Goal: Transaction & Acquisition: Purchase product/service

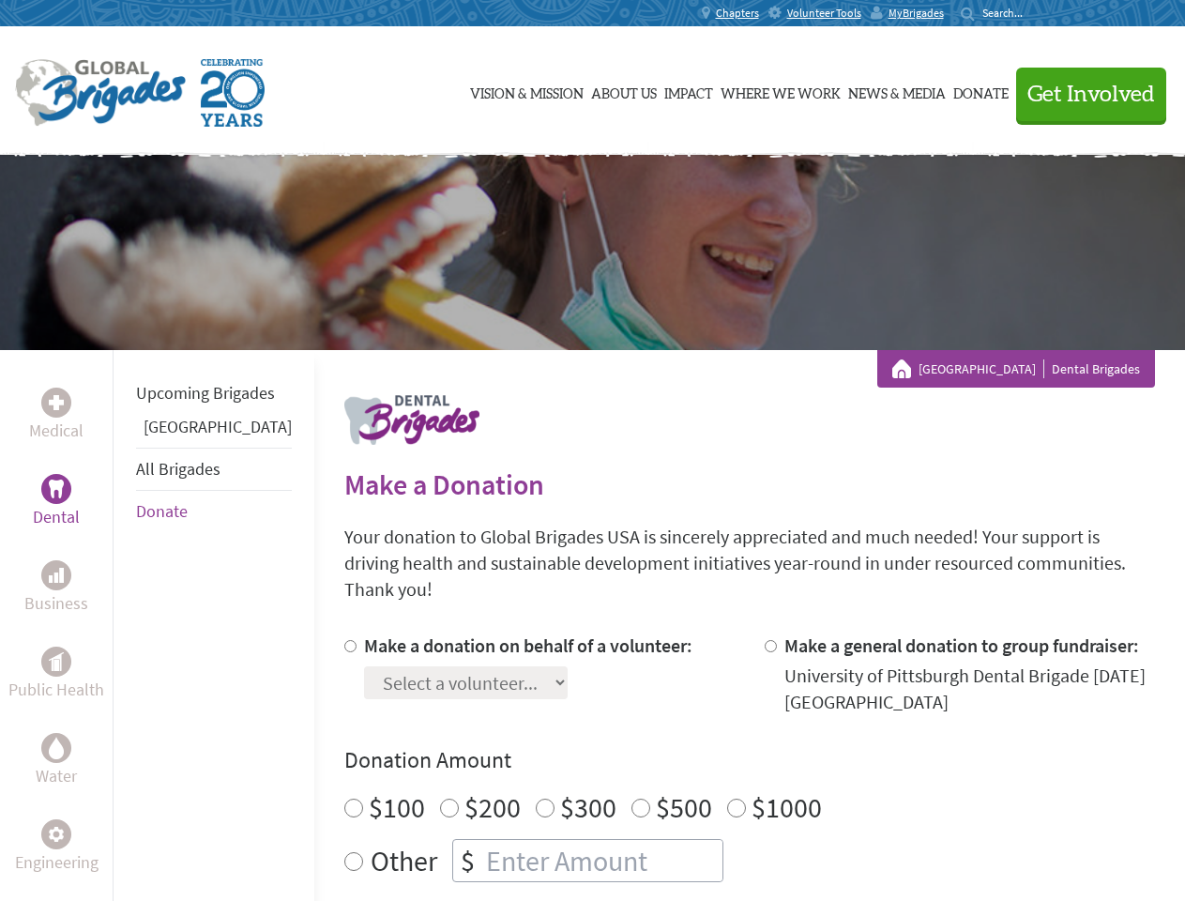
click at [1036, 13] on div "Search for:" at bounding box center [998, 13] width 75 height 15
click at [1083, 94] on span "Get Involved" at bounding box center [1091, 94] width 128 height 23
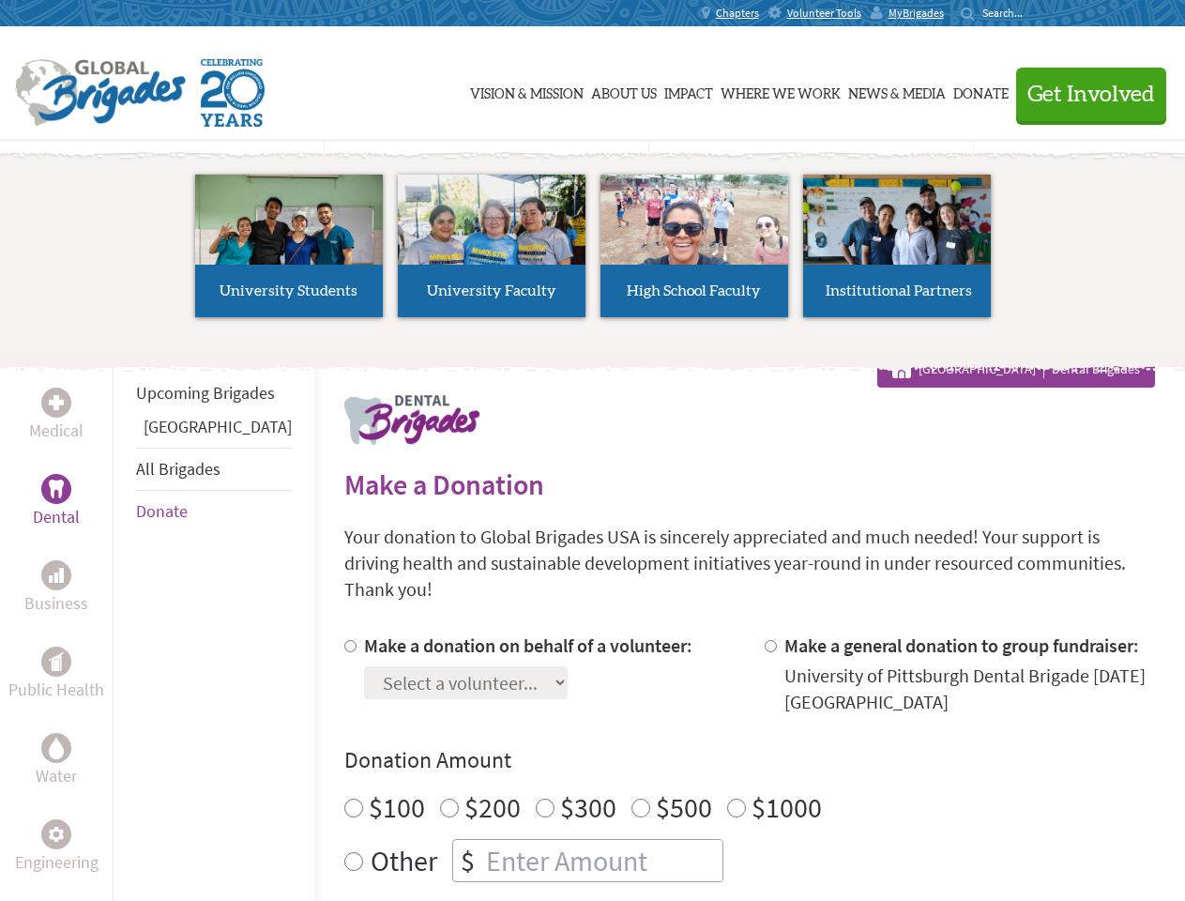
click at [593, 252] on li "High School Faculty" at bounding box center [694, 245] width 203 height 173
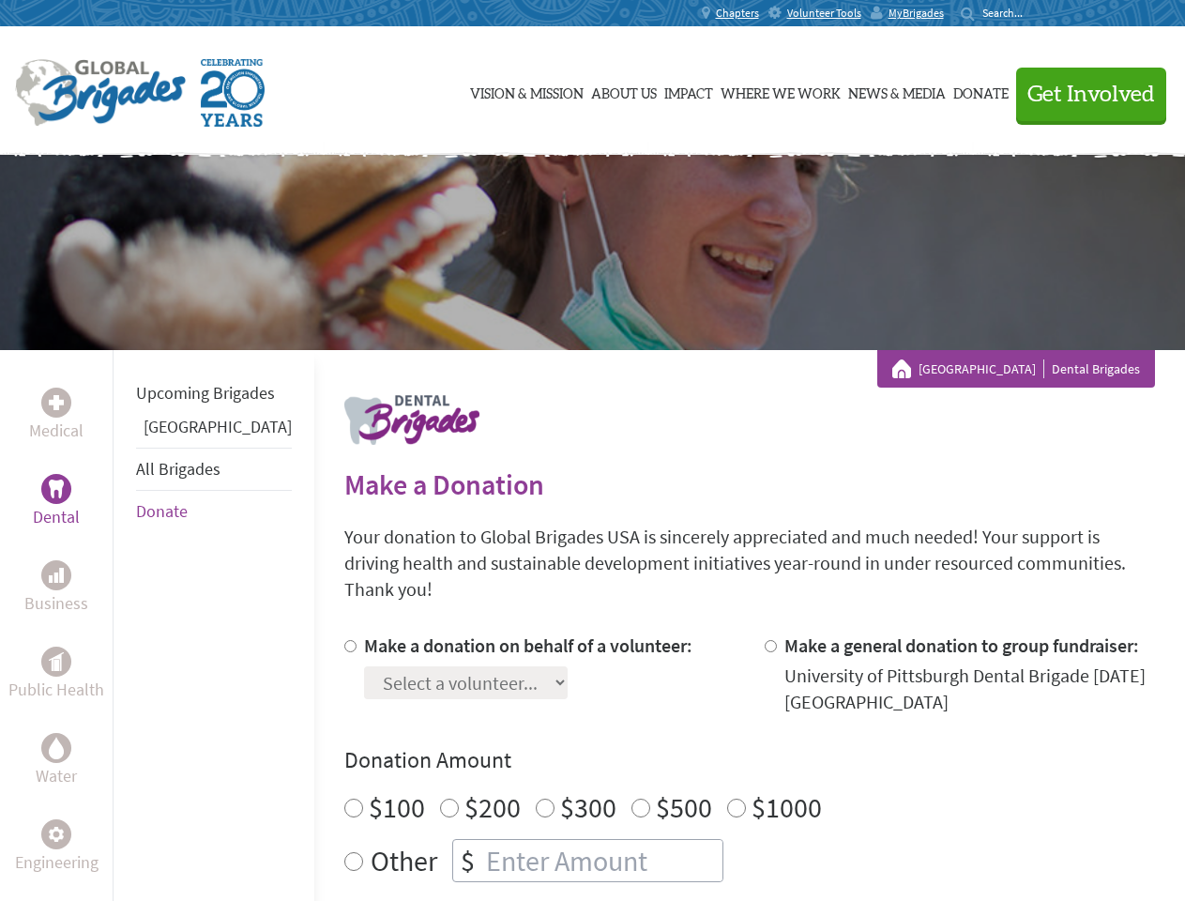
click at [124, 625] on div "Upcoming Brigades Panama All Brigades Donate" at bounding box center [214, 800] width 202 height 901
click at [717, 753] on div "Donation Amount $100 $200 $300 $500 $1000 Other $" at bounding box center [749, 813] width 811 height 137
click at [344, 640] on input "Make a donation on behalf of a volunteer:" at bounding box center [350, 646] width 12 height 12
radio input "true"
click at [765, 640] on input "Make a general donation to group fundraiser:" at bounding box center [771, 646] width 12 height 12
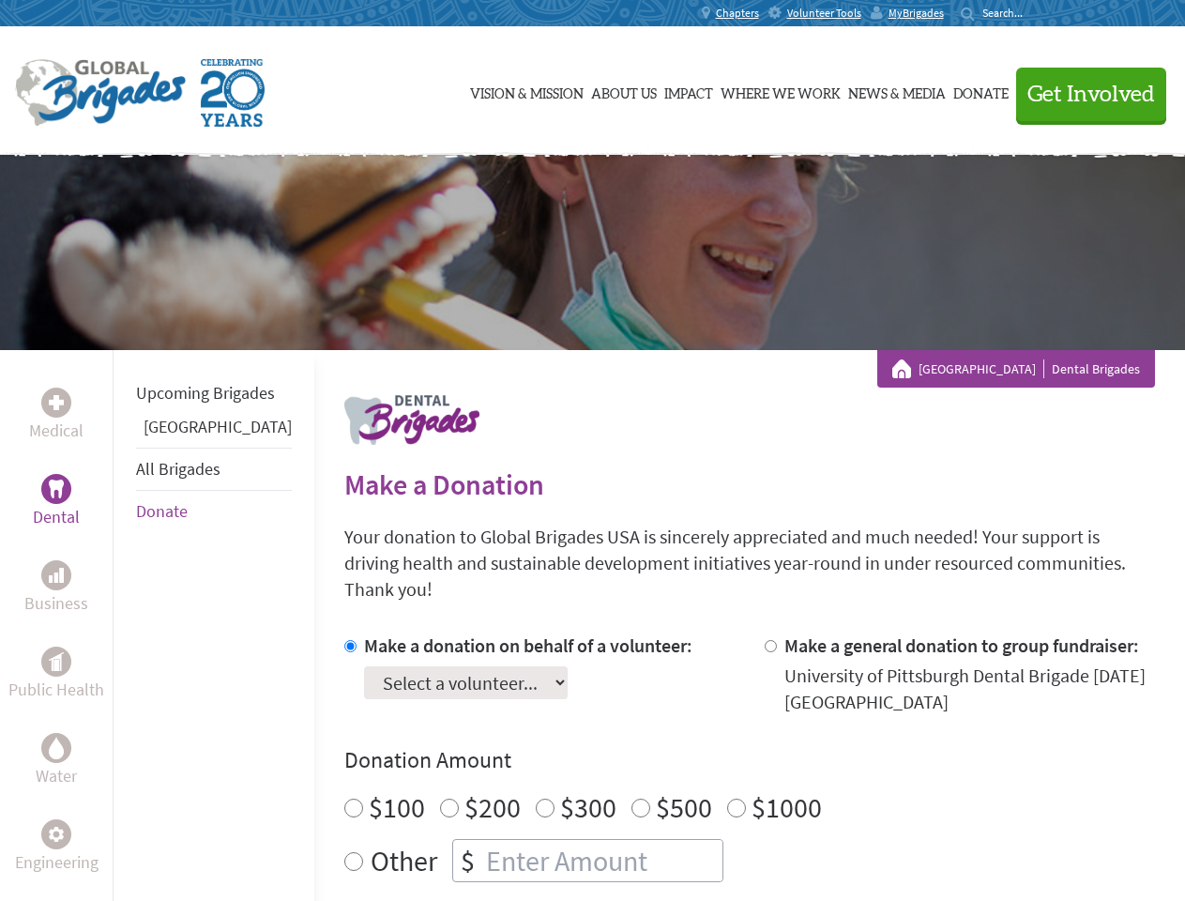
radio input "true"
